Goal: Task Accomplishment & Management: Use online tool/utility

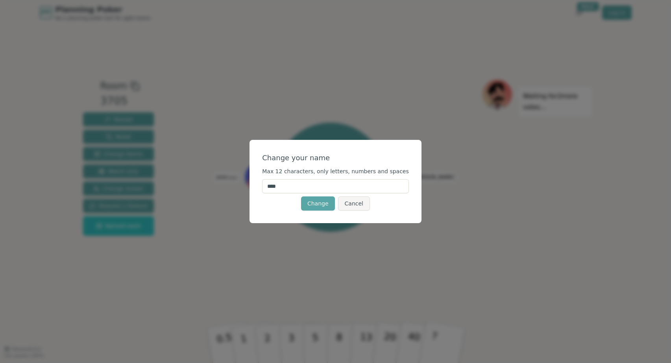
drag, startPoint x: 309, startPoint y: 189, endPoint x: 245, endPoint y: 188, distance: 63.3
click at [245, 188] on div "Change your name Max 12 characters, only letters, numbers and spaces **** Chang…" at bounding box center [335, 181] width 671 height 363
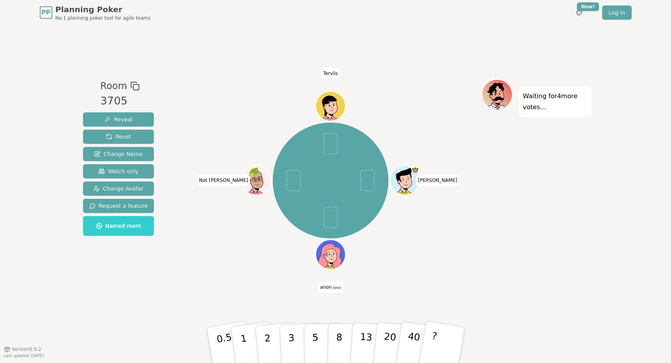
drag, startPoint x: 330, startPoint y: 260, endPoint x: 330, endPoint y: 287, distance: 27.1
click at [330, 287] on span "anon (you)" at bounding box center [330, 287] width 25 height 11
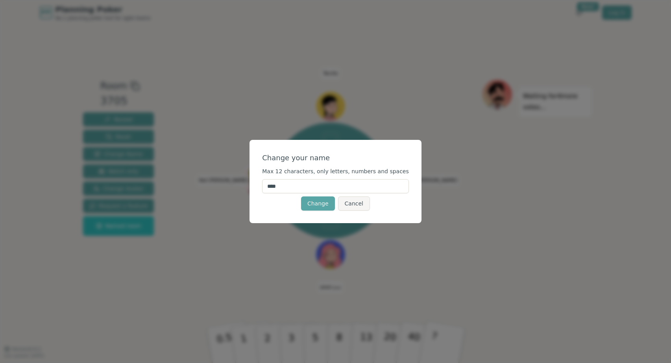
drag, startPoint x: 297, startPoint y: 184, endPoint x: 262, endPoint y: 186, distance: 34.3
click at [262, 186] on div "Change your name Max 12 characters, only letters, numbers and spaces **** Chang…" at bounding box center [335, 181] width 172 height 83
type input "*****"
click at [313, 201] on button "Change" at bounding box center [318, 204] width 34 height 14
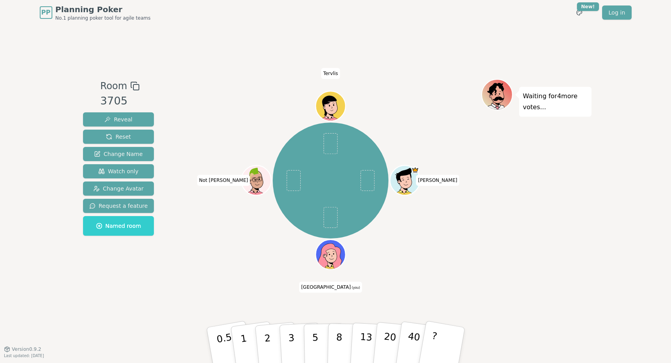
click at [329, 253] on icon at bounding box center [331, 254] width 29 height 3
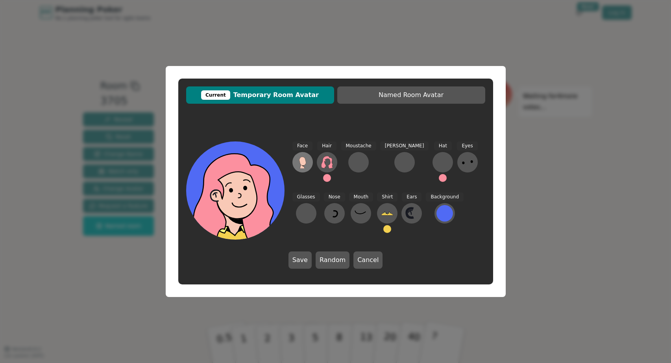
click at [304, 158] on icon at bounding box center [302, 161] width 7 height 9
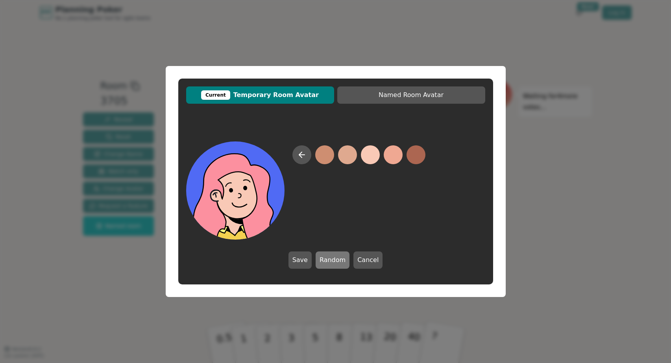
click at [334, 263] on button "Random" at bounding box center [332, 260] width 34 height 17
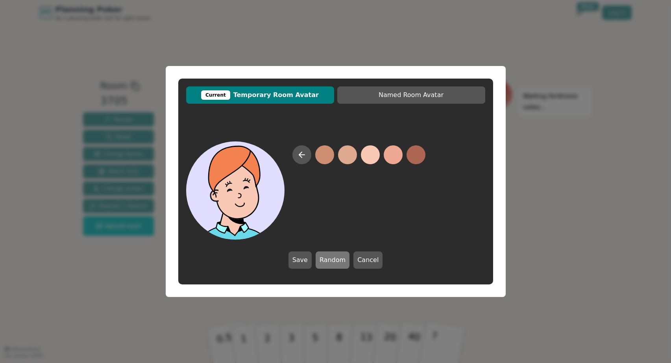
click at [334, 263] on button "Random" at bounding box center [332, 260] width 34 height 17
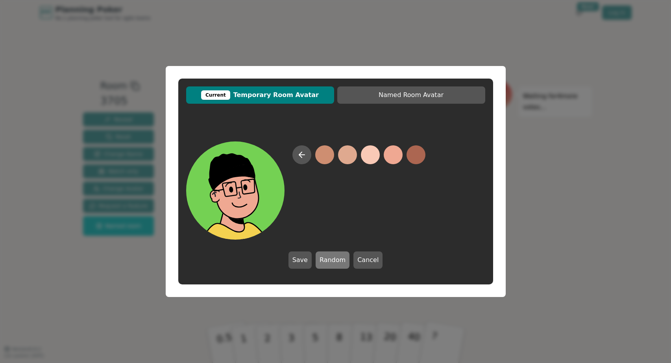
click at [334, 263] on button "Random" at bounding box center [332, 260] width 34 height 17
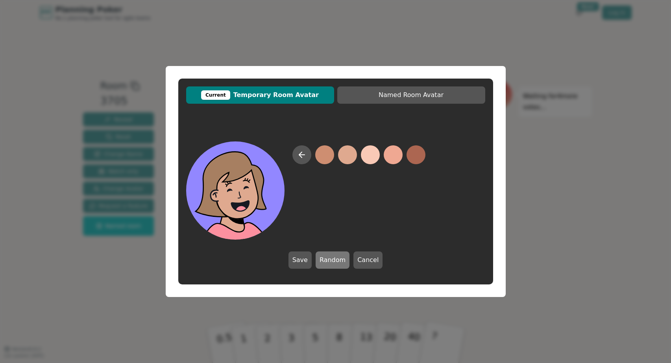
click at [334, 263] on button "Random" at bounding box center [332, 260] width 34 height 17
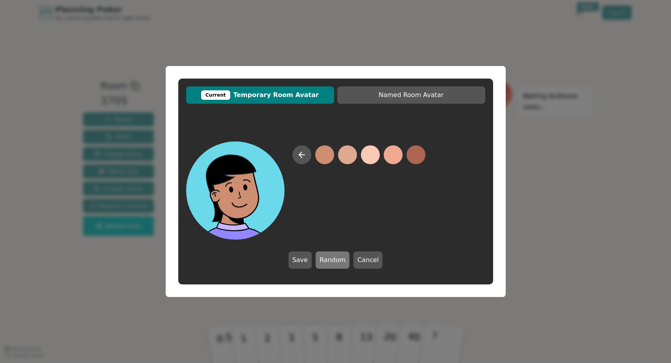
click at [334, 263] on button "Random" at bounding box center [332, 260] width 34 height 17
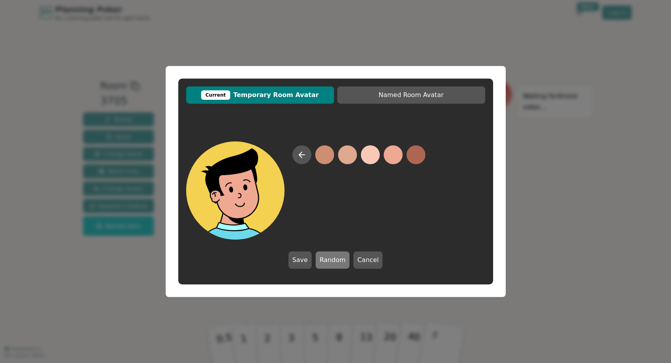
click at [334, 263] on button "Random" at bounding box center [332, 260] width 34 height 17
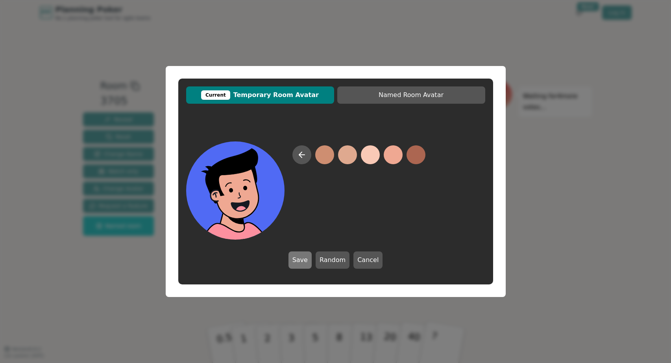
click at [302, 260] on button "Save" at bounding box center [299, 260] width 23 height 17
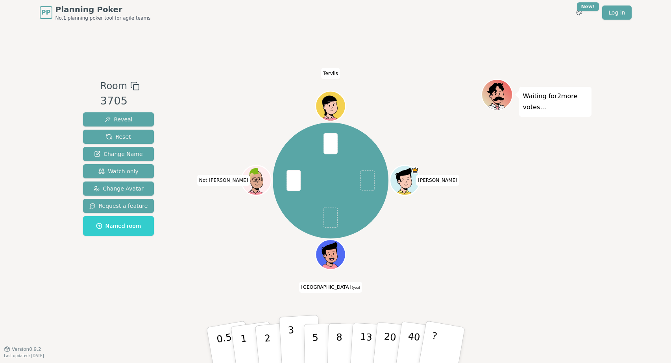
click at [288, 339] on p "3" at bounding box center [291, 346] width 9 height 43
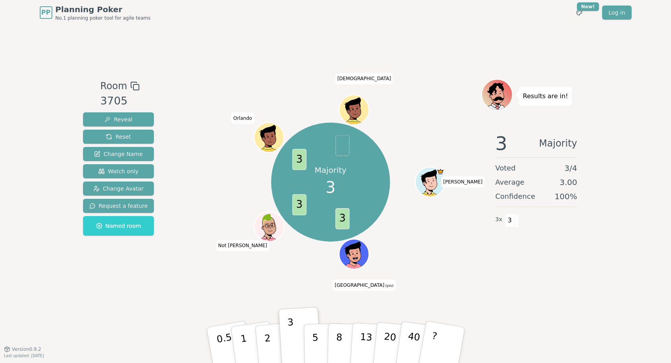
click at [556, 344] on div "Room 3705 Reveal Reset Change Name Watch only Change Avatar Request a feature N…" at bounding box center [335, 187] width 511 height 324
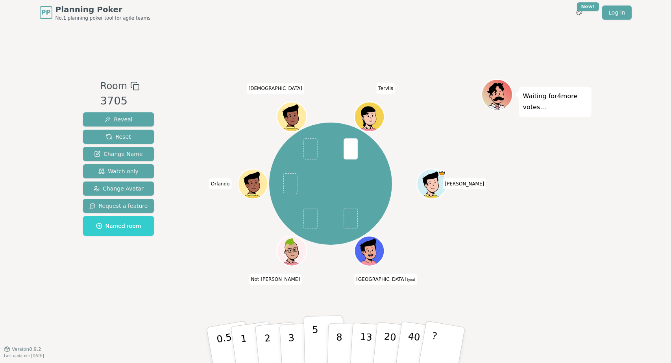
click at [316, 335] on p "5" at bounding box center [314, 345] width 7 height 42
click at [316, 337] on p "5" at bounding box center [314, 345] width 7 height 42
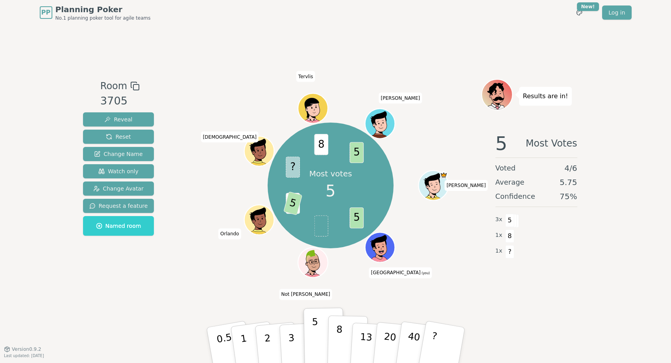
click at [337, 337] on p "8" at bounding box center [338, 345] width 7 height 42
